Goal: Task Accomplishment & Management: Complete application form

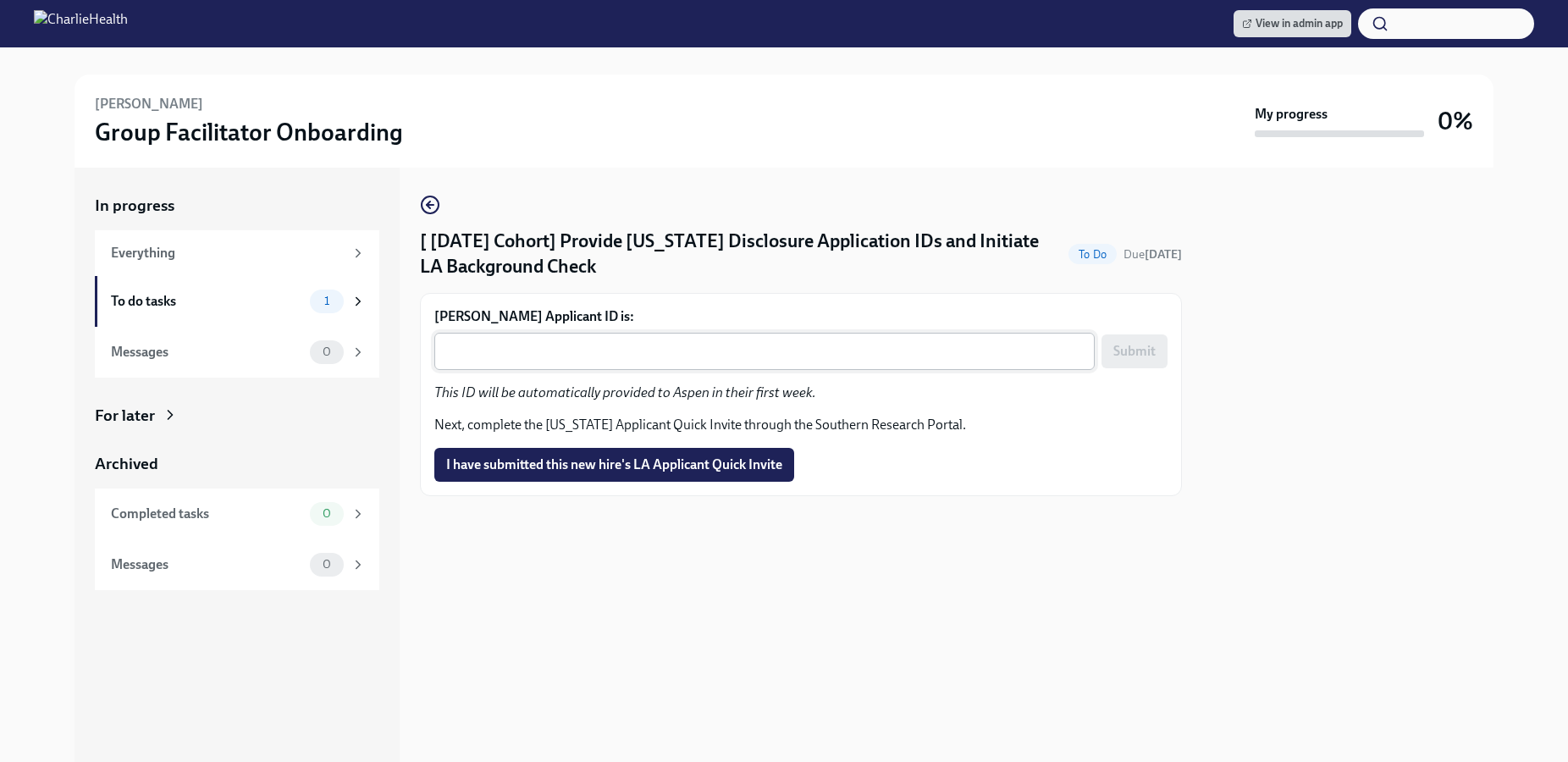
click at [826, 352] on textarea "[PERSON_NAME] Applicant ID is:" at bounding box center [764, 351] width 640 height 20
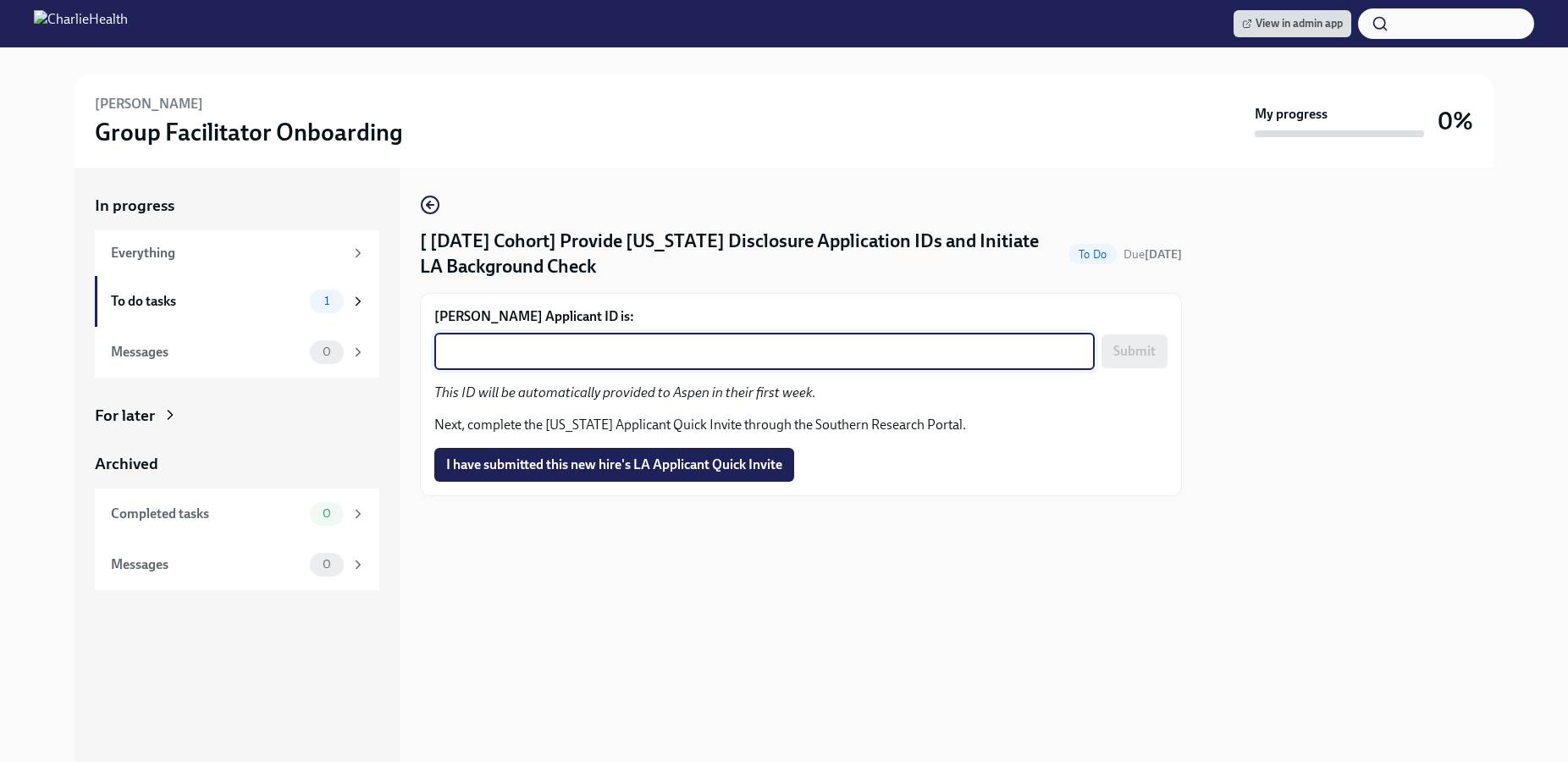
paste textarea "1247151"
type textarea "1247151"
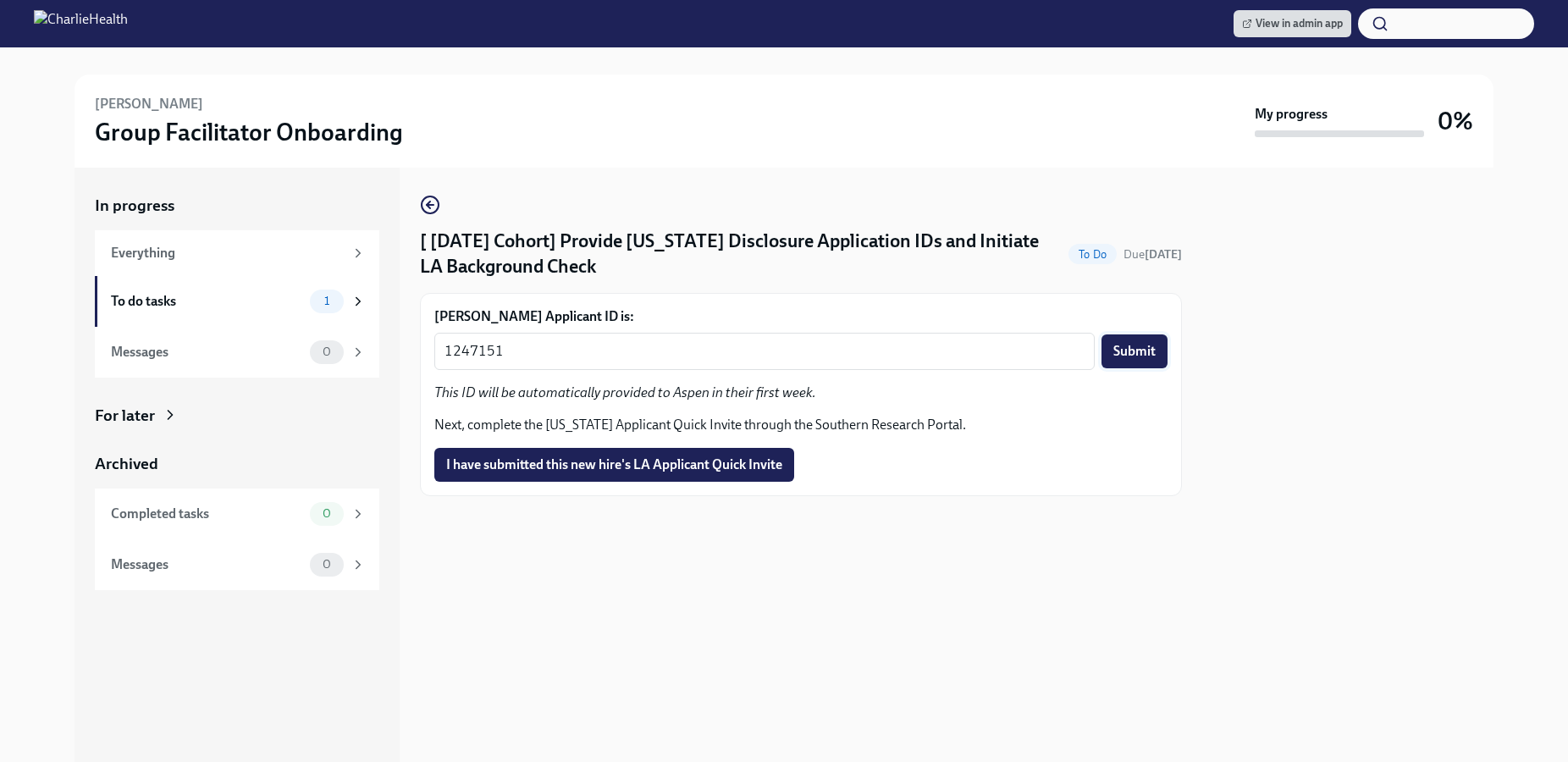
click at [1131, 345] on span "Submit" at bounding box center [1134, 351] width 43 height 17
click at [759, 461] on span "I have submitted this new hire's LA Applicant Quick Invite" at bounding box center [614, 465] width 336 height 17
click at [707, 353] on textarea "Sunni Hyde's Applicant ID is:" at bounding box center [764, 351] width 640 height 20
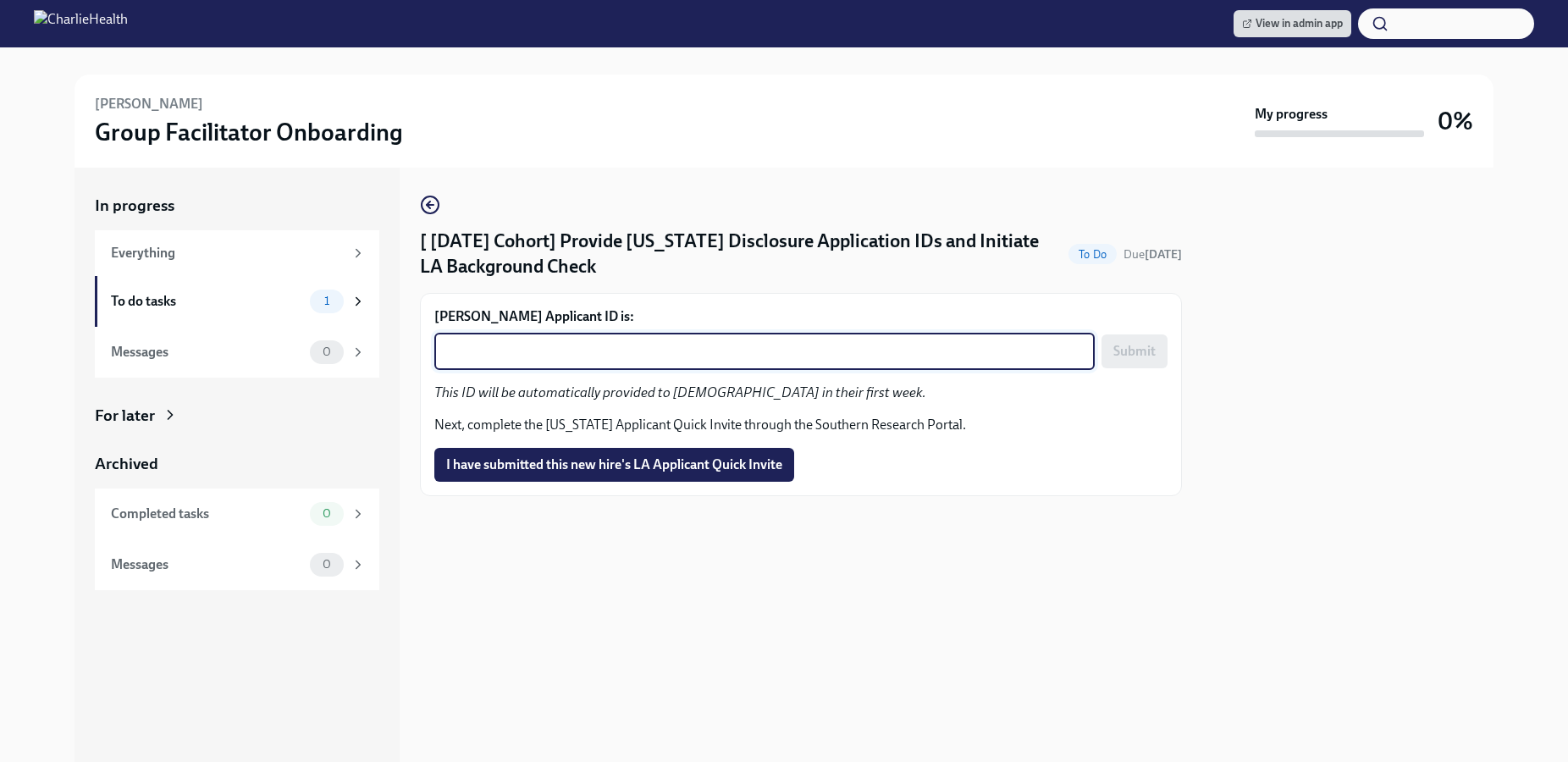
paste textarea "1247159"
type textarea "1247159"
click at [1140, 351] on span "Submit" at bounding box center [1134, 351] width 43 height 17
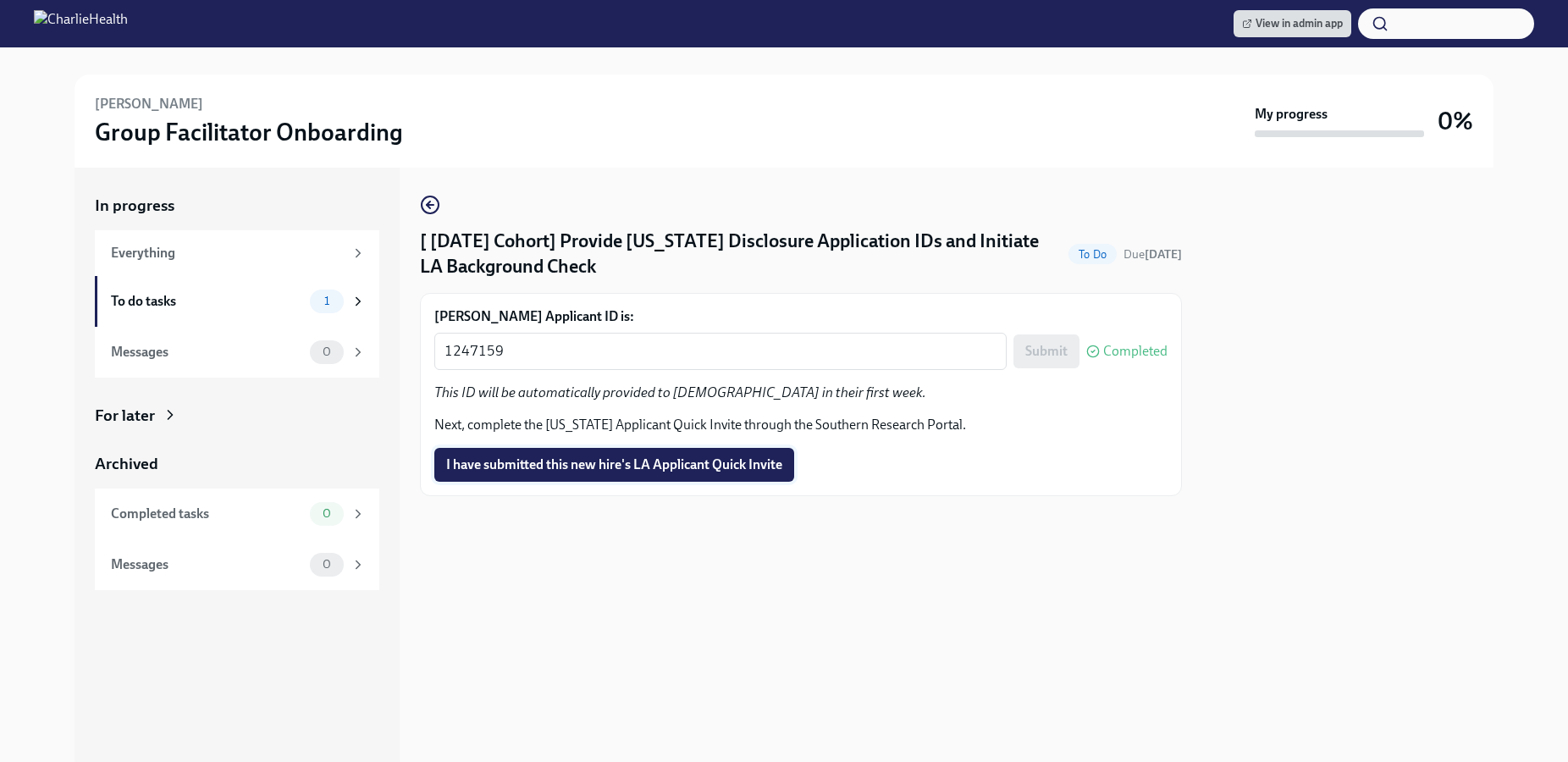
click at [760, 465] on span "I have submitted this new hire's LA Applicant Quick Invite" at bounding box center [614, 465] width 336 height 17
click at [674, 348] on textarea "Emily Knott's Applicant ID is:" at bounding box center [764, 351] width 640 height 20
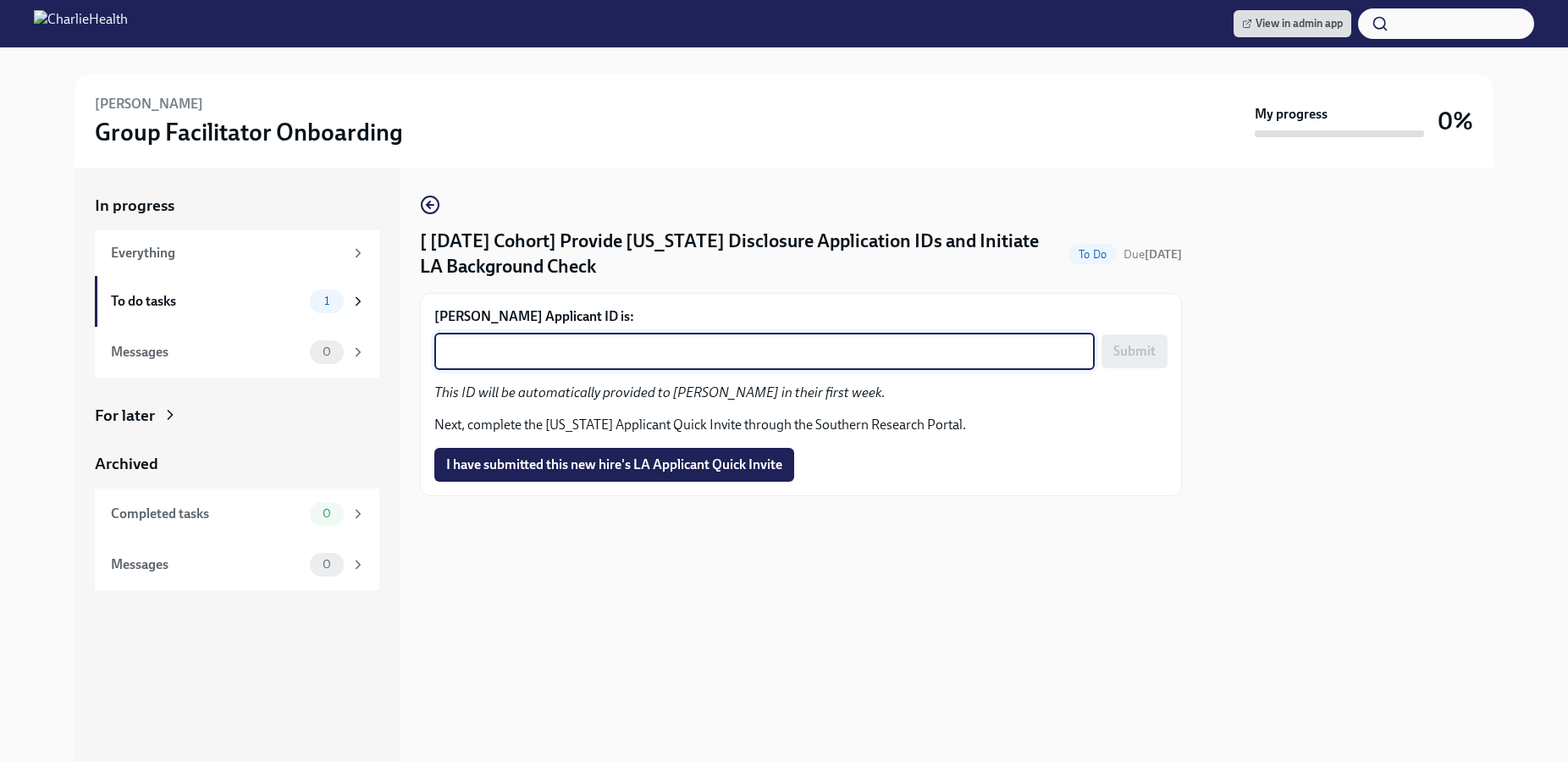
paste textarea "1247166"
type textarea "1247166"
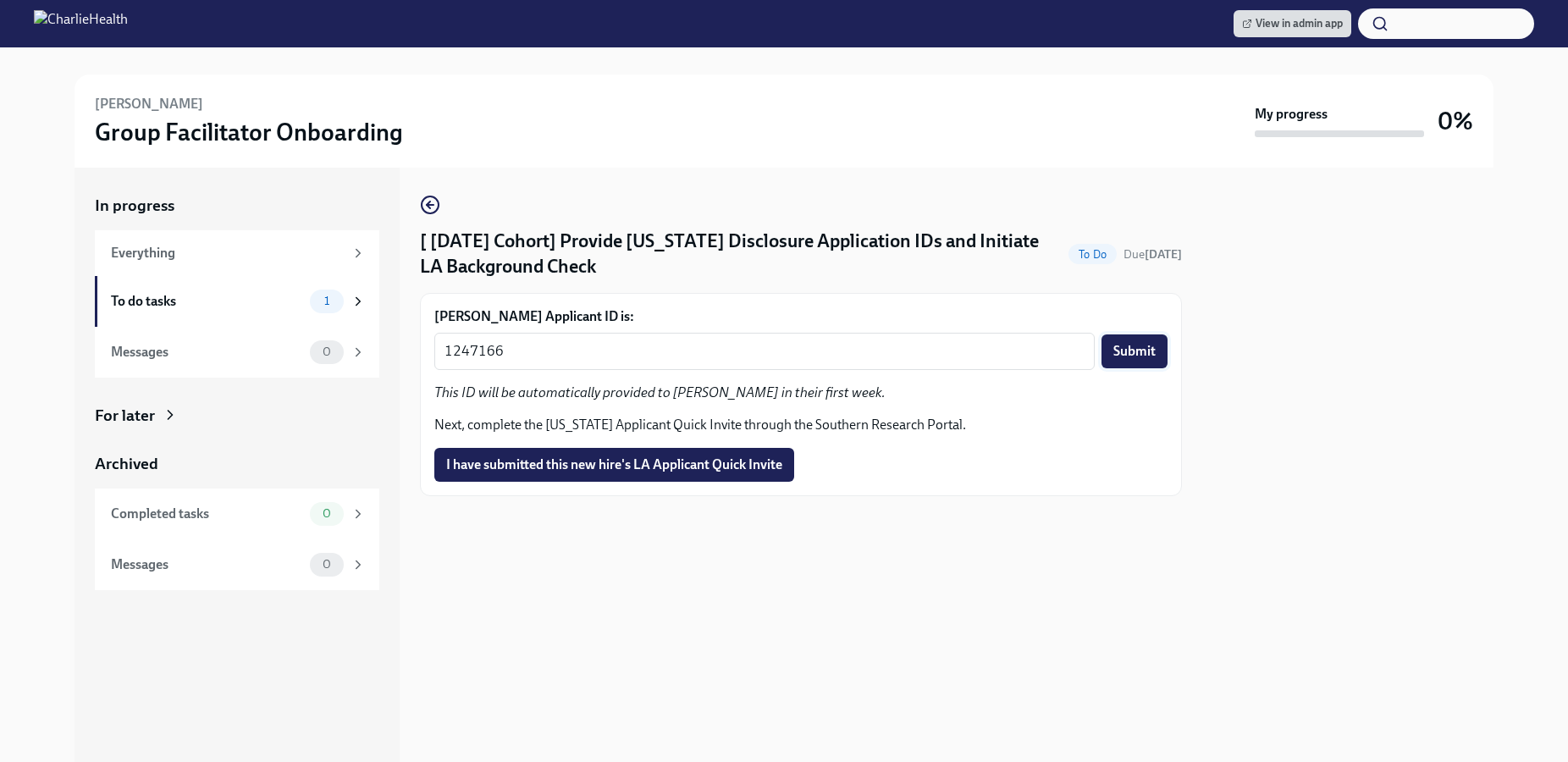
click at [1123, 355] on span "Submit" at bounding box center [1134, 351] width 43 height 17
click at [730, 461] on span "I have submitted this new hire's LA Applicant Quick Invite" at bounding box center [614, 465] width 336 height 17
